Goal: Task Accomplishment & Management: Complete application form

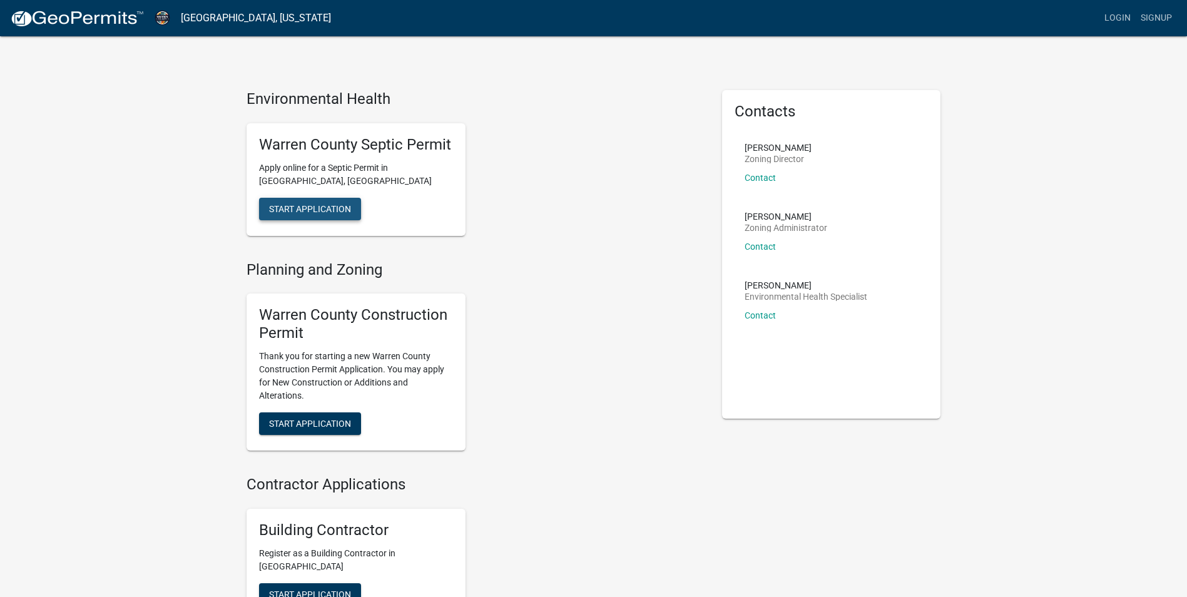
click at [303, 205] on span "Start Application" at bounding box center [310, 208] width 82 height 10
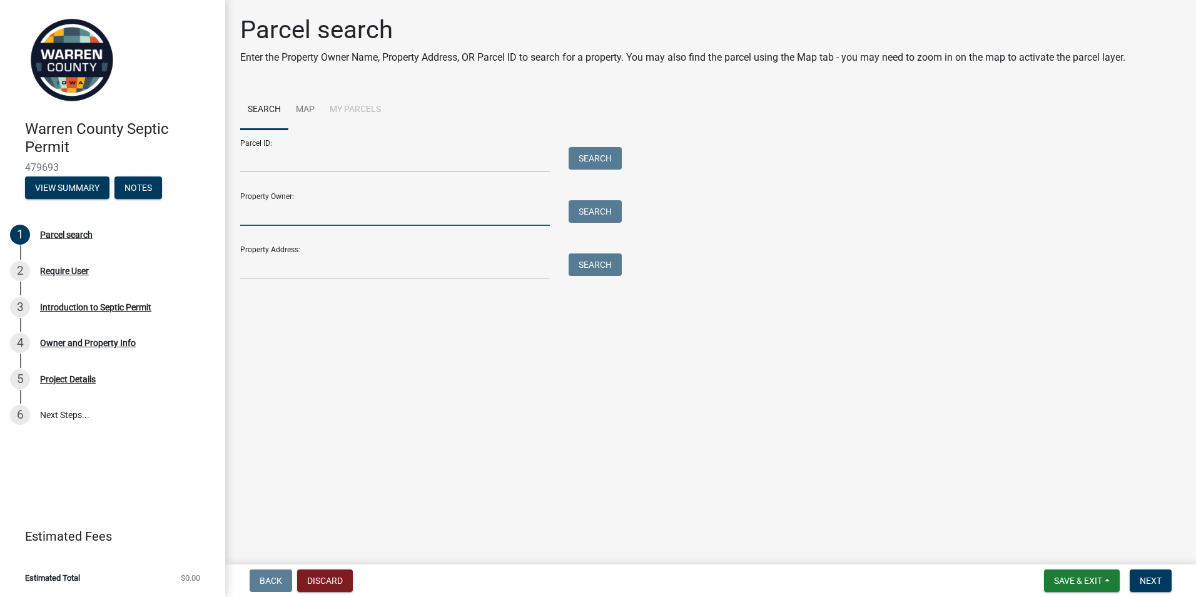
click at [309, 212] on input "Property Owner:" at bounding box center [395, 213] width 310 height 26
type input "[PERSON_NAME]"
type input "[STREET_ADDRESS][PERSON_NAME]"
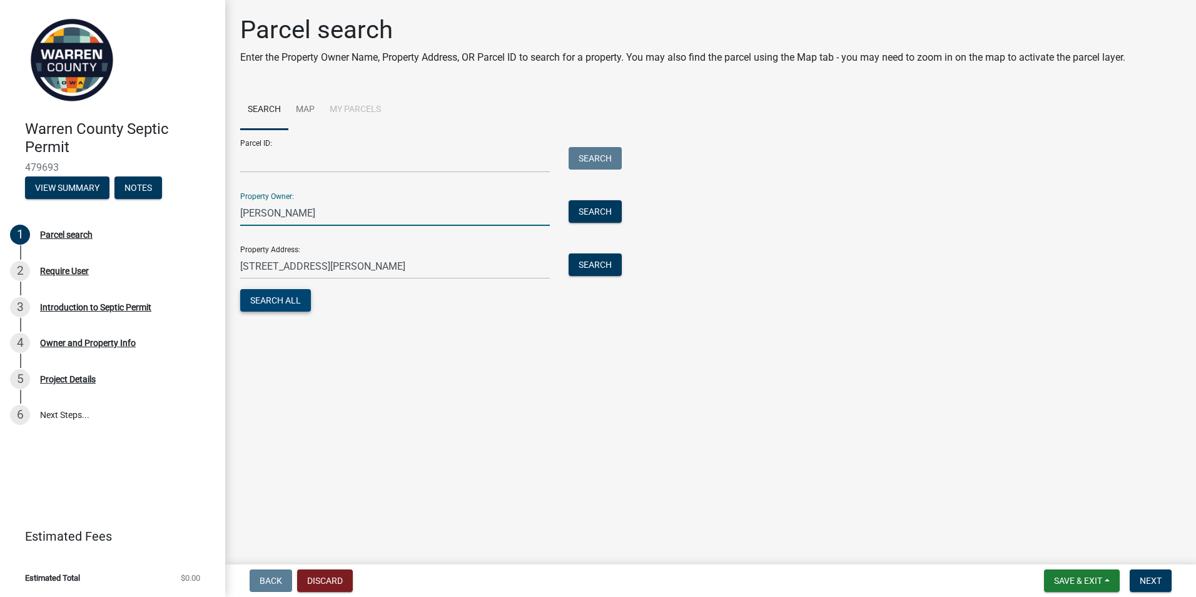
click at [282, 298] on button "Search All" at bounding box center [275, 300] width 71 height 23
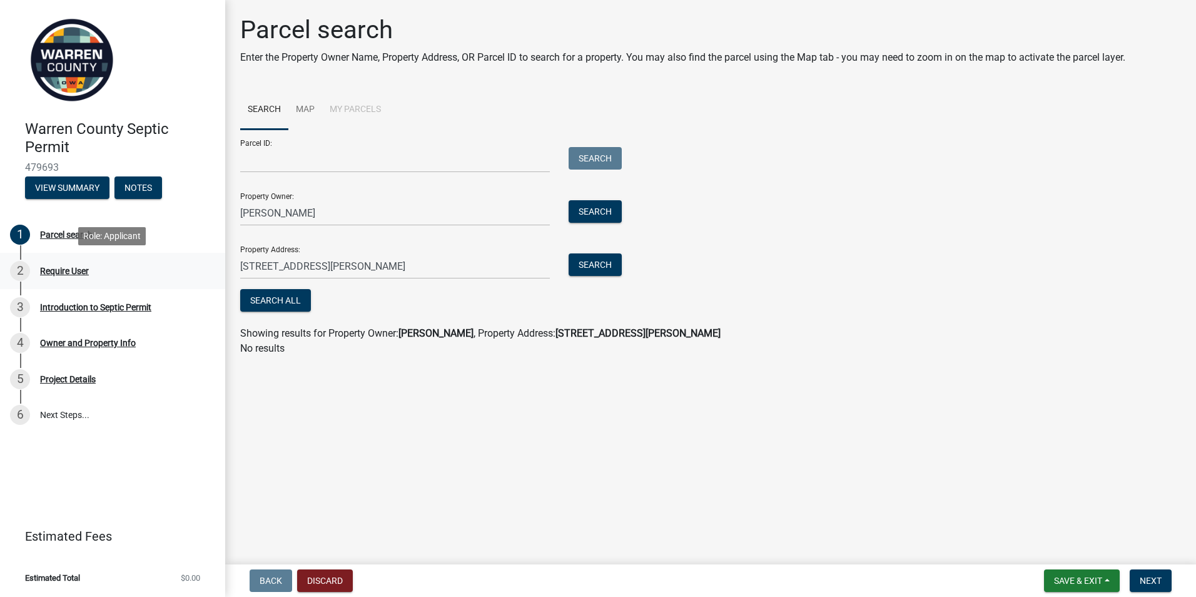
click at [59, 268] on div "Require User" at bounding box center [64, 271] width 49 height 9
click at [1151, 576] on span "Next" at bounding box center [1151, 581] width 22 height 10
click at [289, 298] on button "Search All" at bounding box center [275, 300] width 71 height 23
click at [1154, 576] on span "Next" at bounding box center [1151, 581] width 22 height 10
click at [316, 582] on button "Discard" at bounding box center [325, 580] width 56 height 23
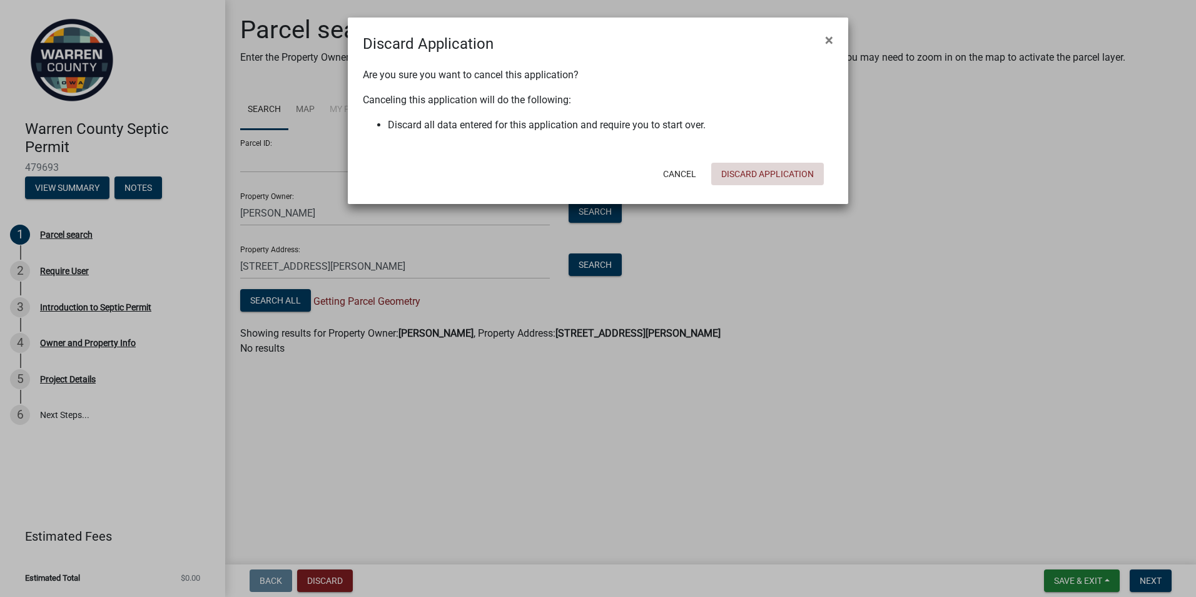
click at [762, 170] on button "Discard Application" at bounding box center [767, 174] width 113 height 23
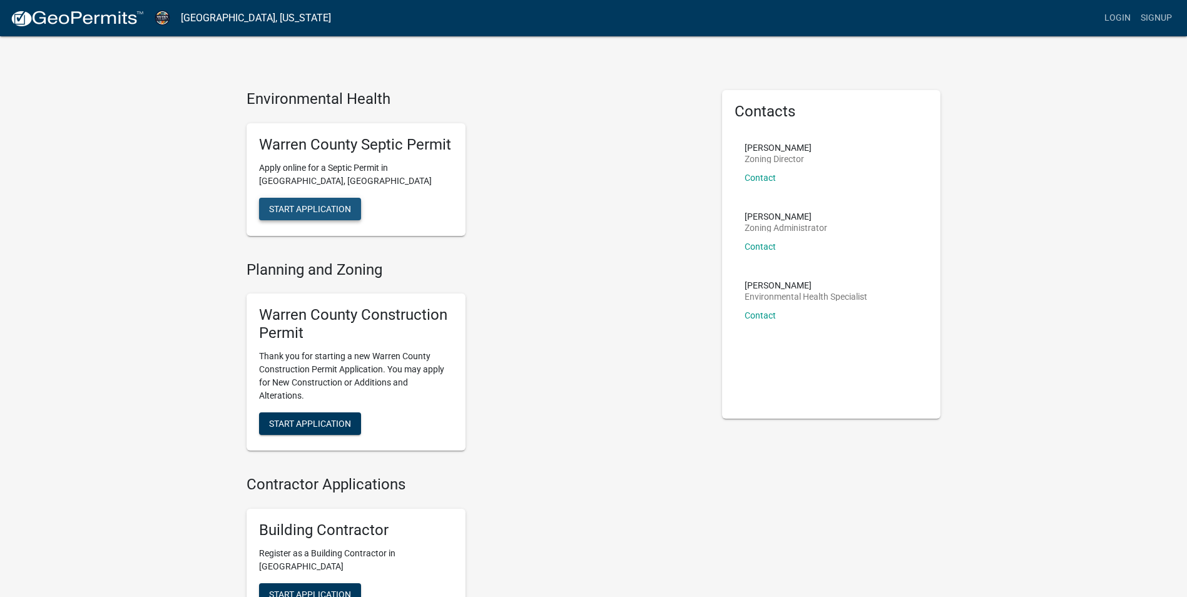
click at [315, 206] on span "Start Application" at bounding box center [310, 208] width 82 height 10
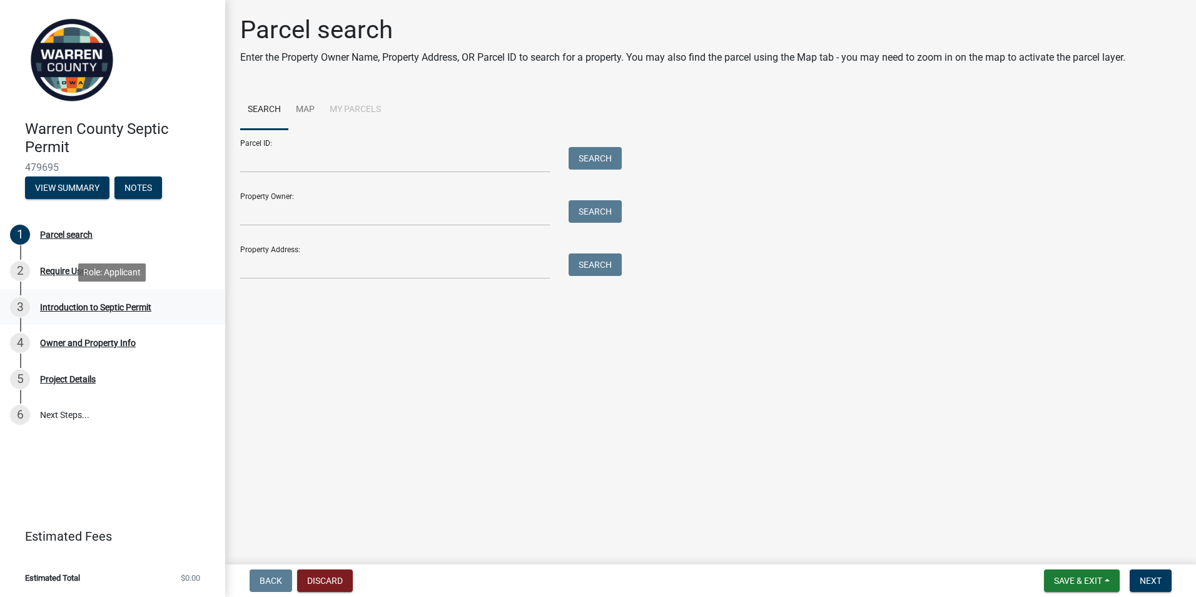
click at [96, 306] on div "Introduction to Septic Permit" at bounding box center [95, 307] width 111 height 9
click at [58, 303] on div "Introduction to Septic Permit" at bounding box center [95, 307] width 111 height 9
